Goal: Information Seeking & Learning: Learn about a topic

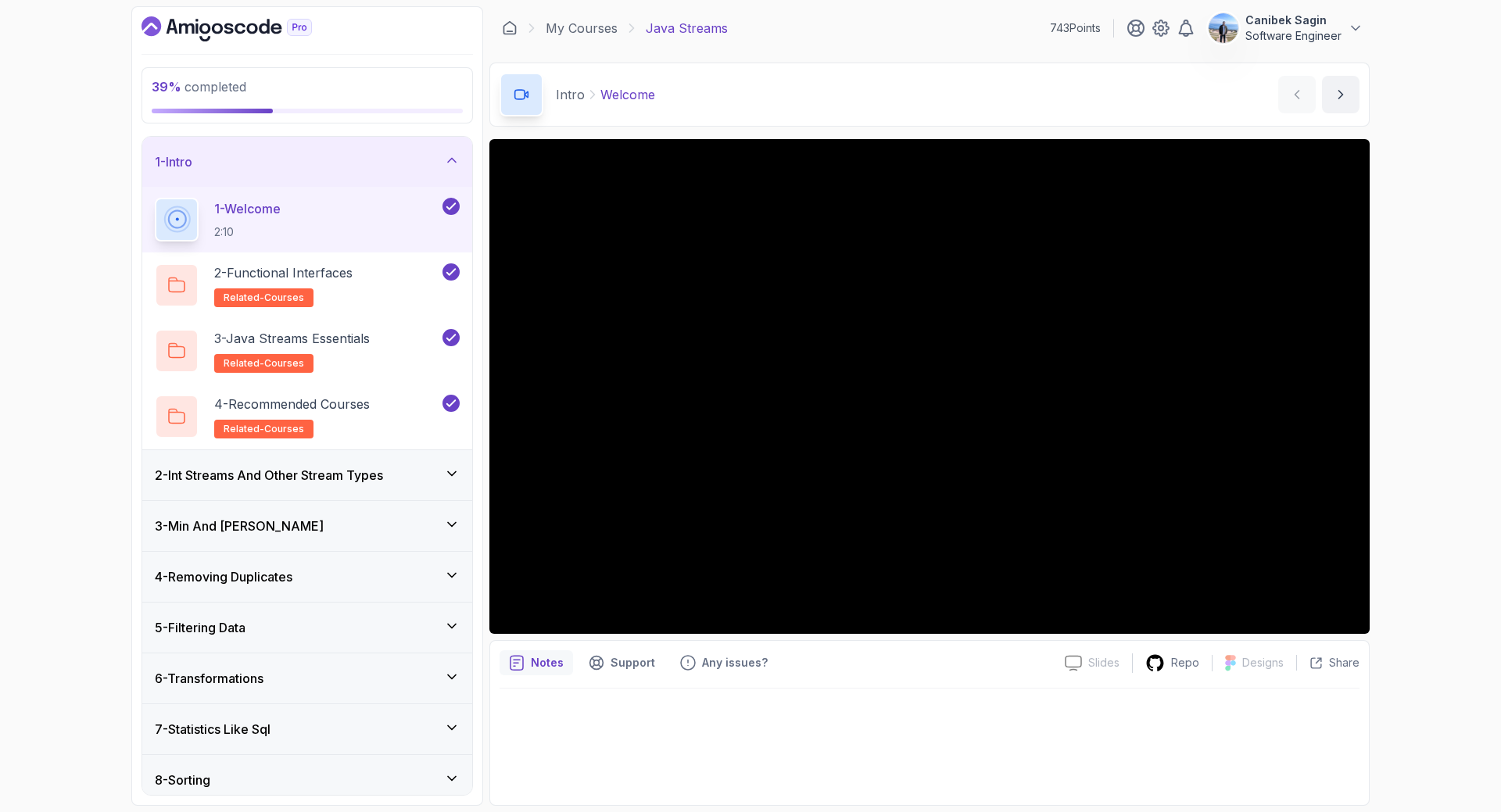
click at [426, 145] on div "1 - Intro" at bounding box center [307, 161] width 330 height 50
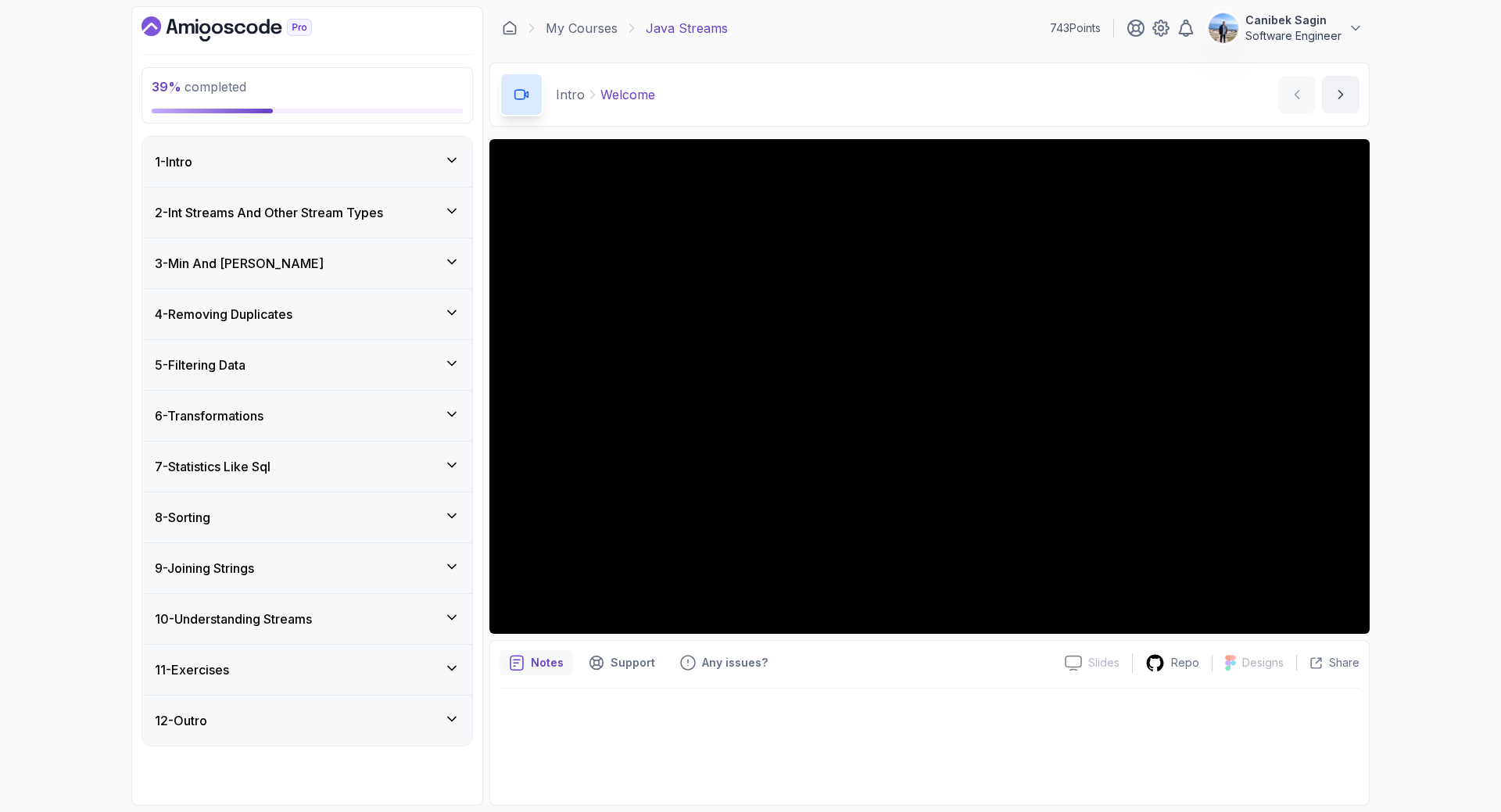
click at [336, 370] on div "5 - Filtering Data" at bounding box center [307, 365] width 305 height 19
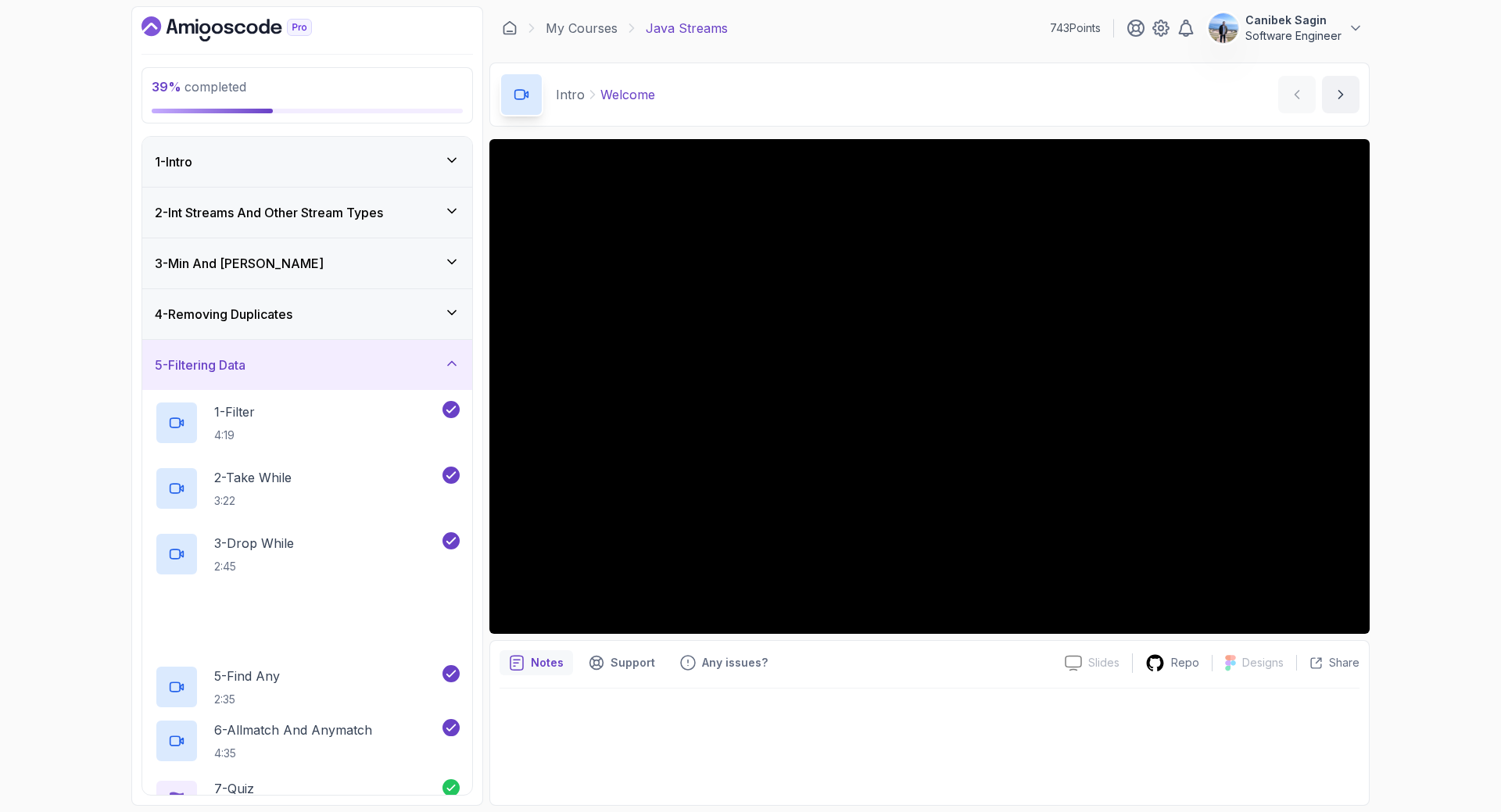
click at [336, 370] on div "5 - Filtering Data" at bounding box center [307, 365] width 305 height 19
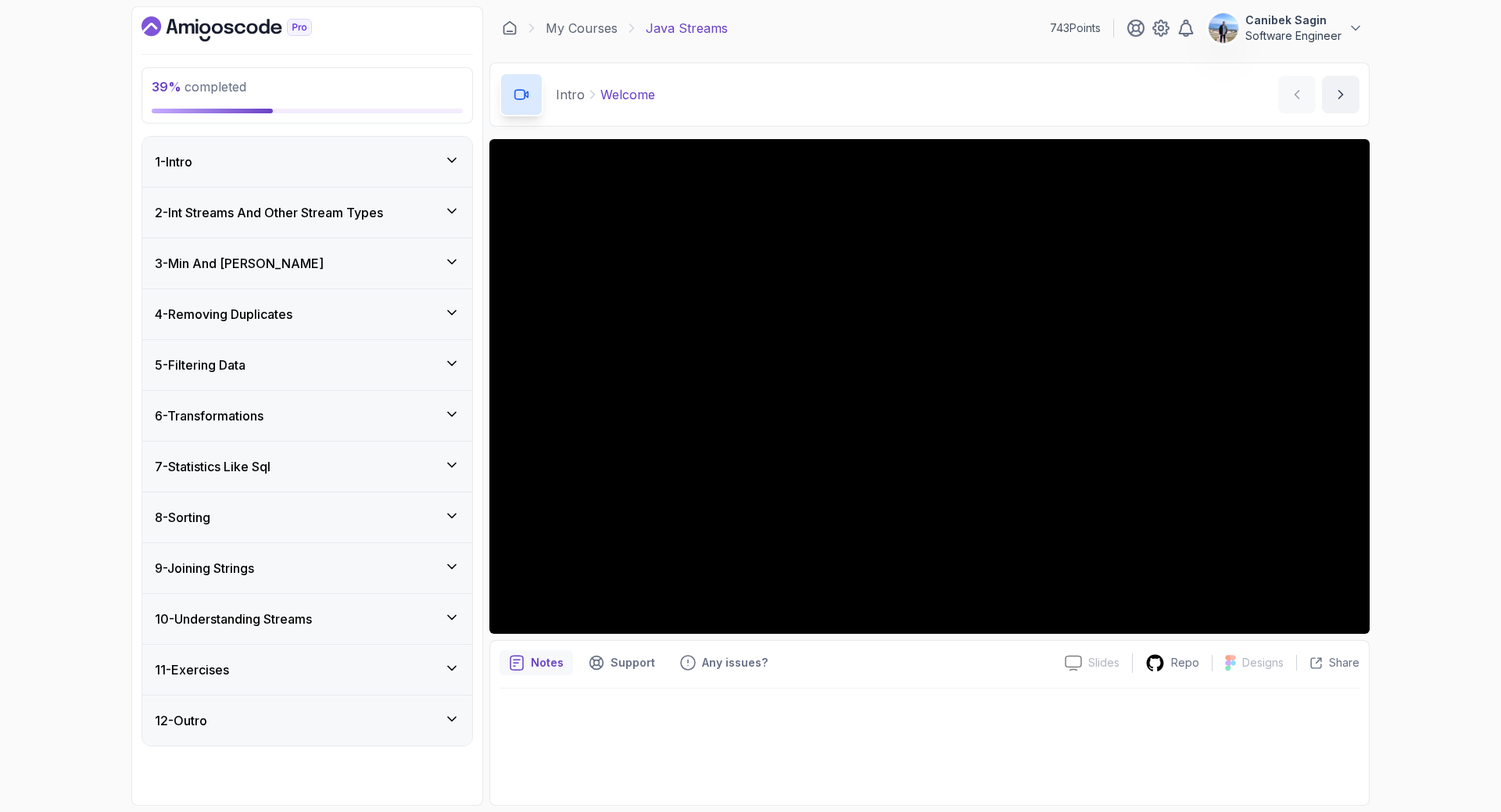
click at [325, 415] on div "6 - Transformations" at bounding box center [307, 415] width 305 height 19
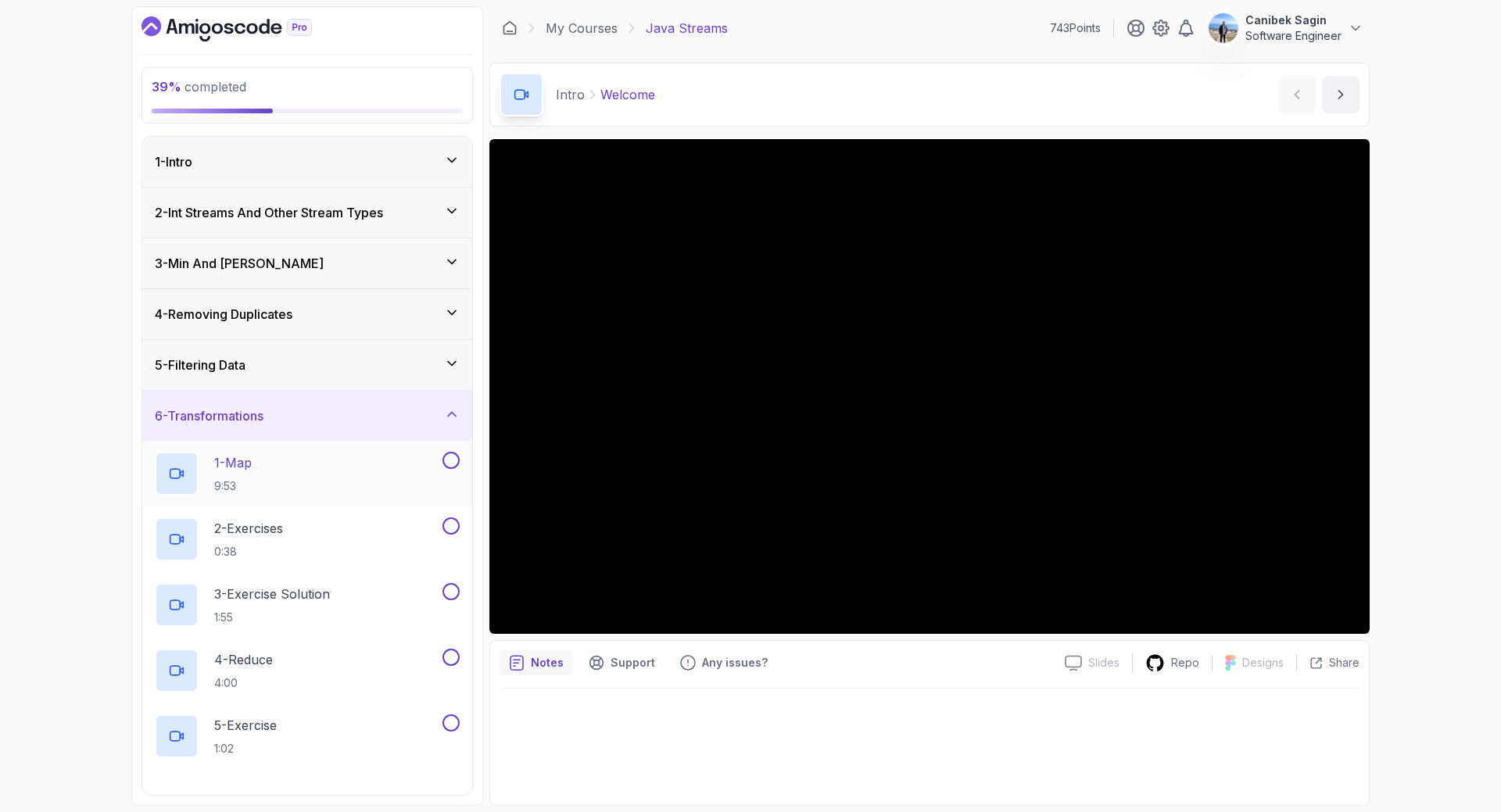
click at [312, 475] on div "1 - Map 9:53" at bounding box center [297, 473] width 285 height 44
click at [1480, 486] on div "39 % completed 1 - Intro 2 - Int Streams And Other Stream Types 3 - Min And Max…" at bounding box center [750, 406] width 1501 height 812
